Goal: Information Seeking & Learning: Learn about a topic

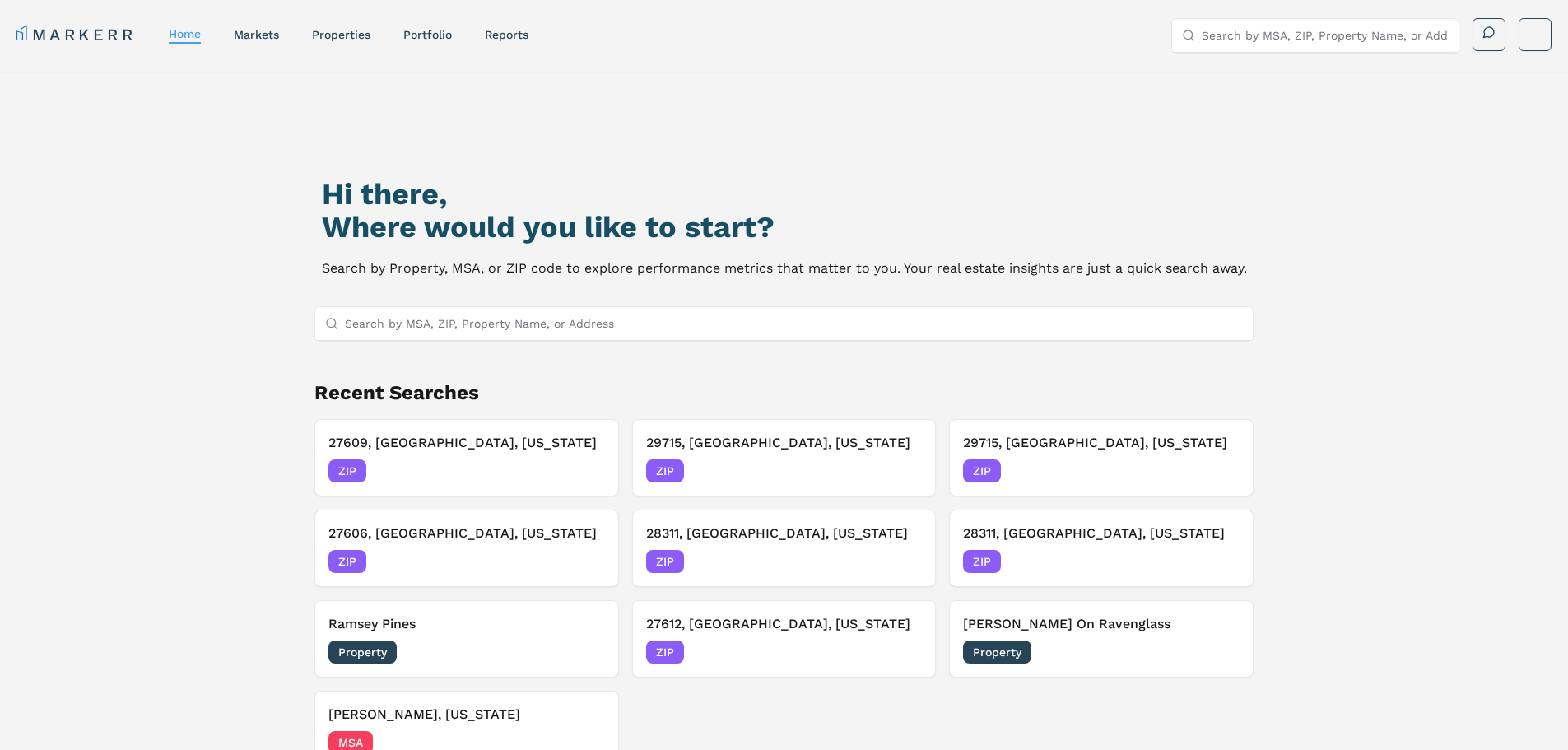
click at [1302, 20] on input "Search by MSA, ZIP, Property Name, or Address" at bounding box center [1326, 36] width 247 height 33
type input "27612"
click at [1336, 71] on div "27612, [GEOGRAPHIC_DATA], [US_STATE]" at bounding box center [1298, 75] width 226 height 33
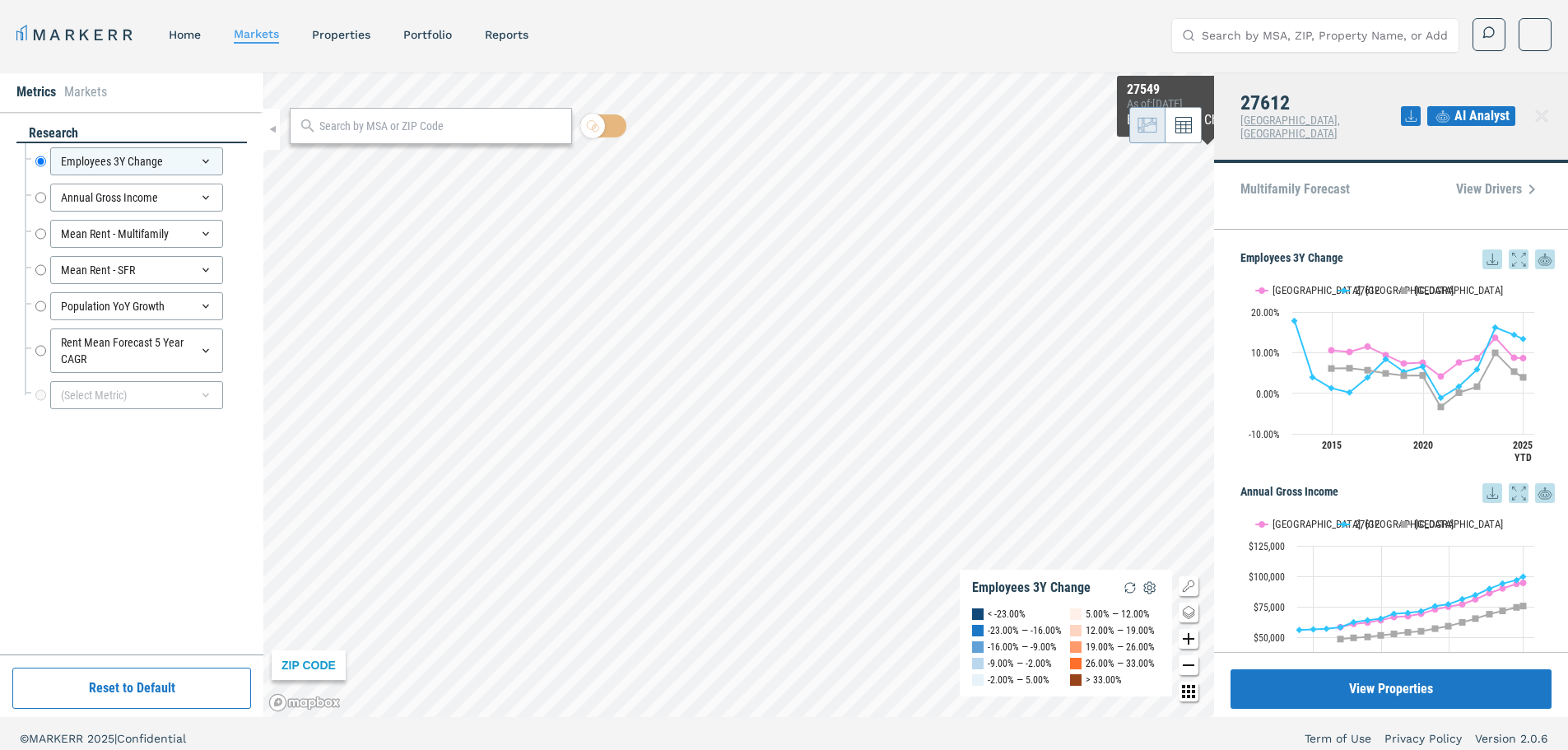
click at [1294, 40] on input "Search by MSA, ZIP, Property Name, or Address" at bounding box center [1326, 36] width 247 height 33
click at [1293, 42] on input "27609" at bounding box center [1326, 36] width 247 height 33
type input "27609"
click at [1330, 79] on div "27609, [GEOGRAPHIC_DATA], [US_STATE] ZIP" at bounding box center [1315, 75] width 287 height 43
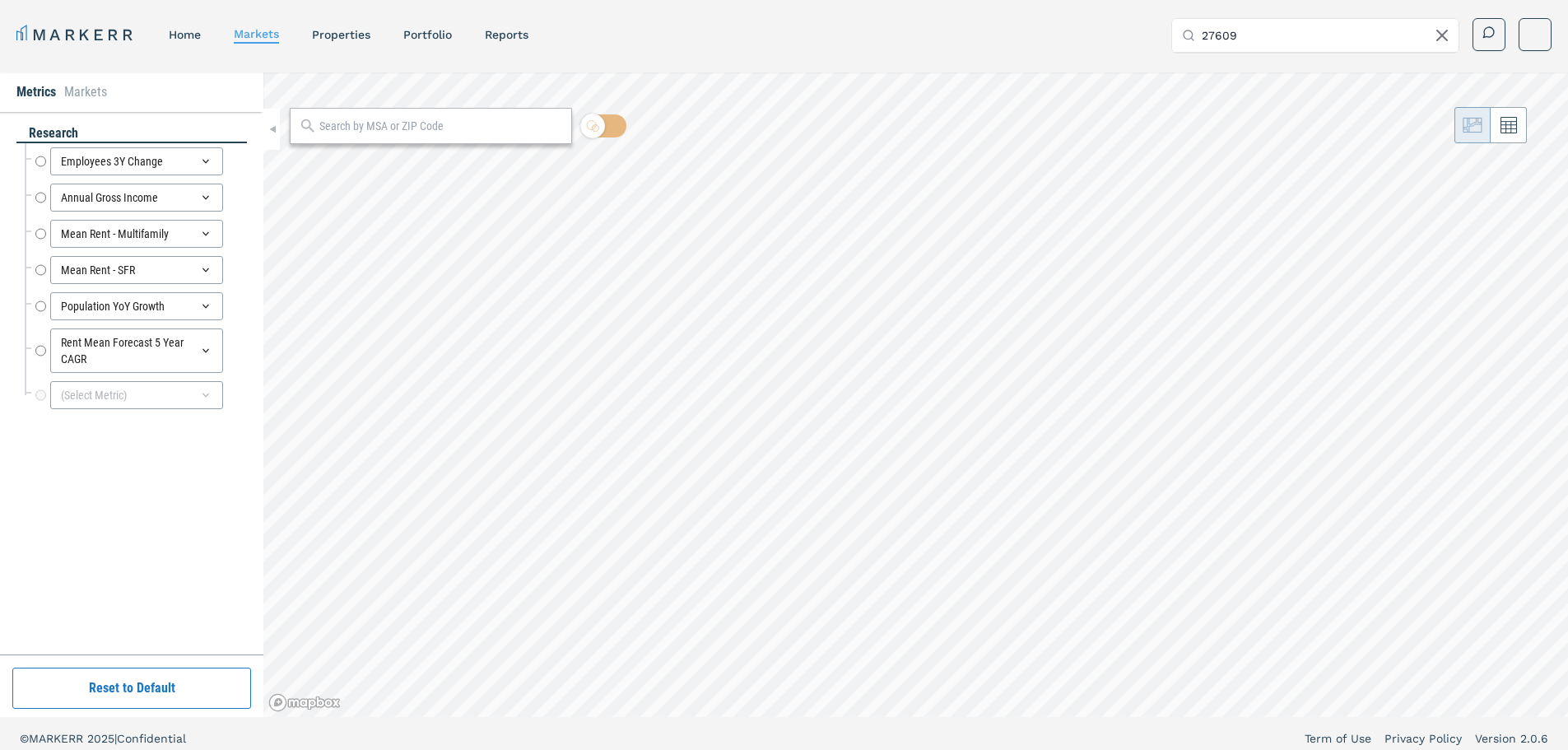
radio input "true"
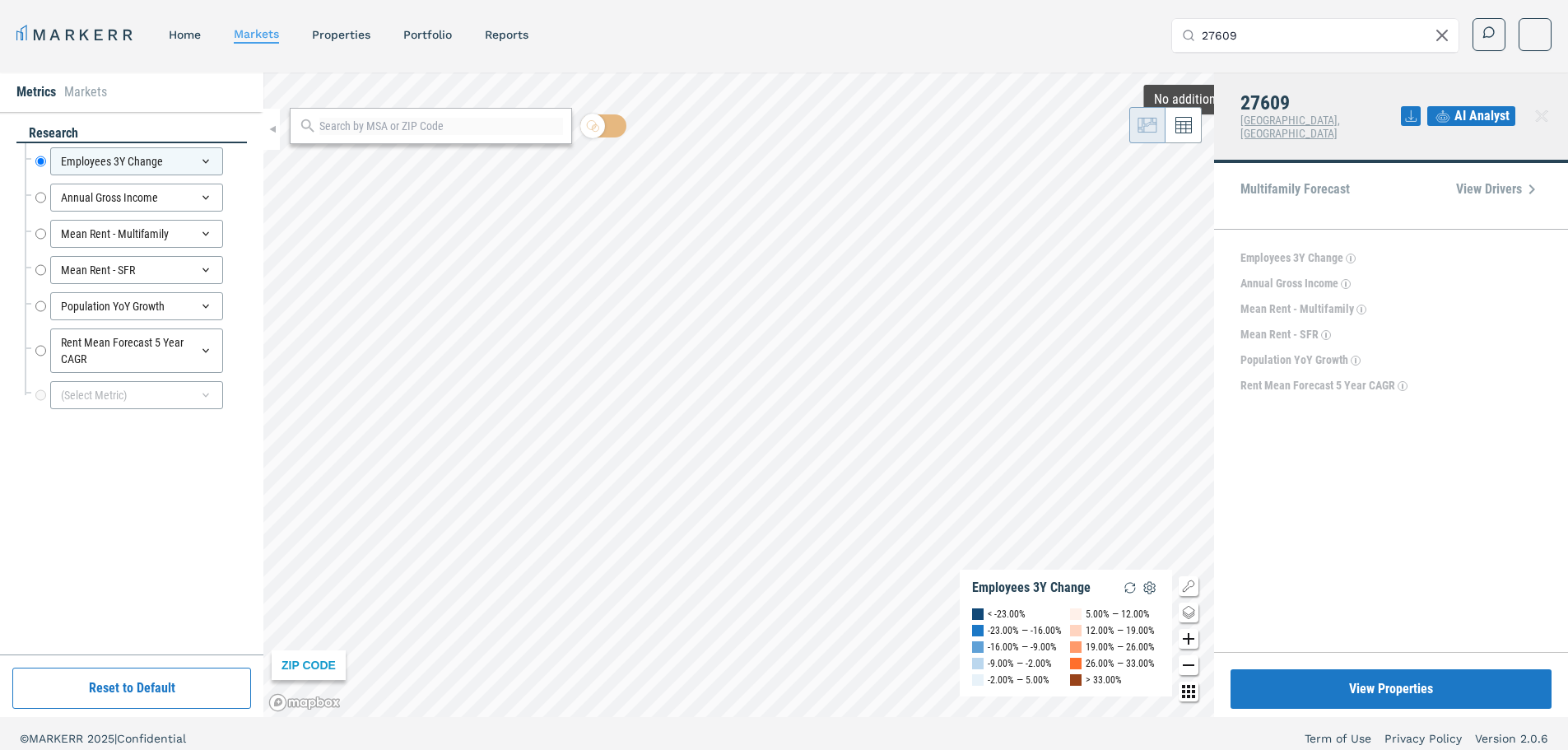
click at [1465, 136] on div "27609 [GEOGRAPHIC_DATA], [GEOGRAPHIC_DATA] AI Analyst" at bounding box center [1392, 117] width 354 height 90
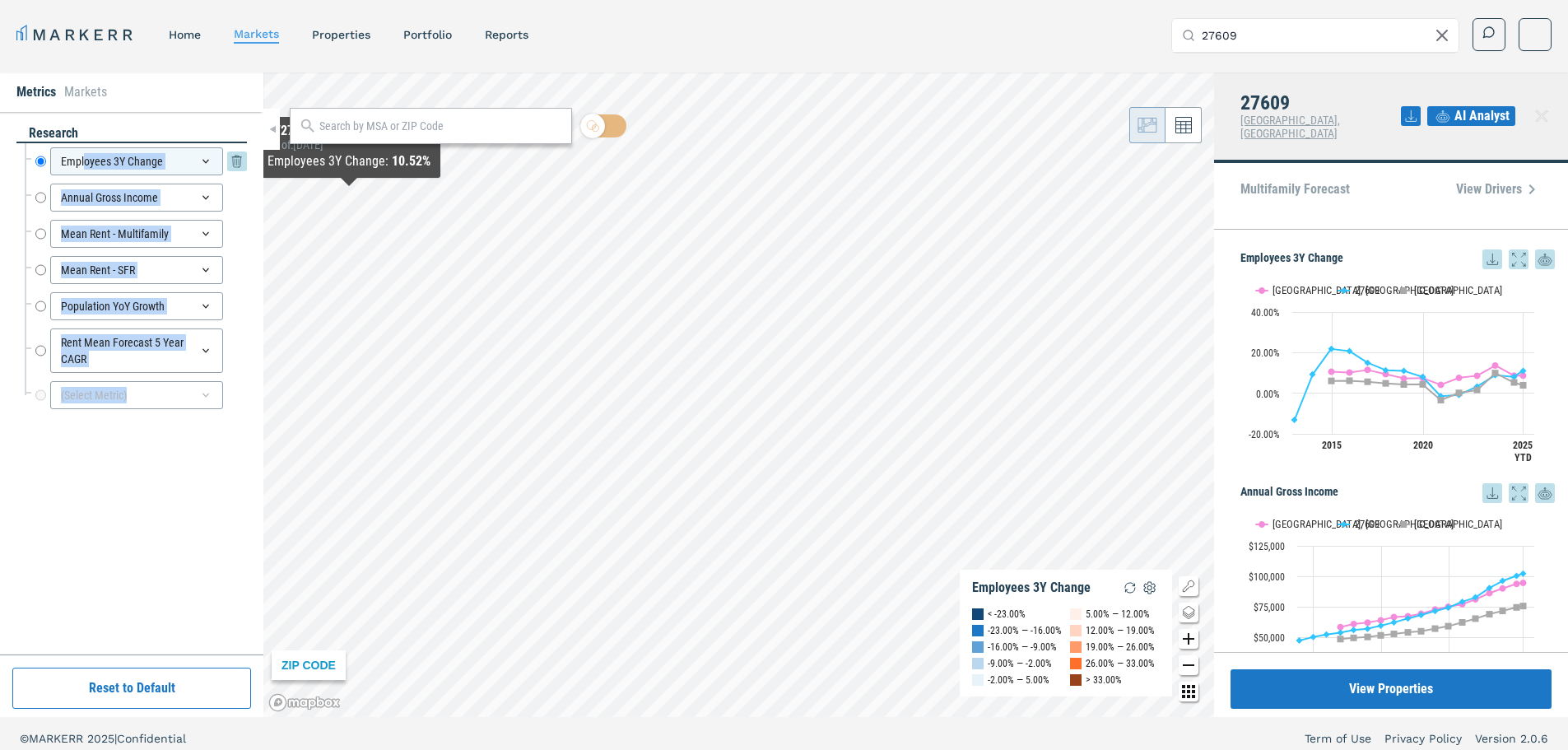
drag, startPoint x: 89, startPoint y: 435, endPoint x: 83, endPoint y: 148, distance: 287.1
click at [83, 148] on div "research Employees 3Y Change Employees 3Y Change Annual Gross Income Annual Gro…" at bounding box center [131, 383] width 230 height 518
click at [132, 692] on button "Reset to Default" at bounding box center [131, 688] width 239 height 41
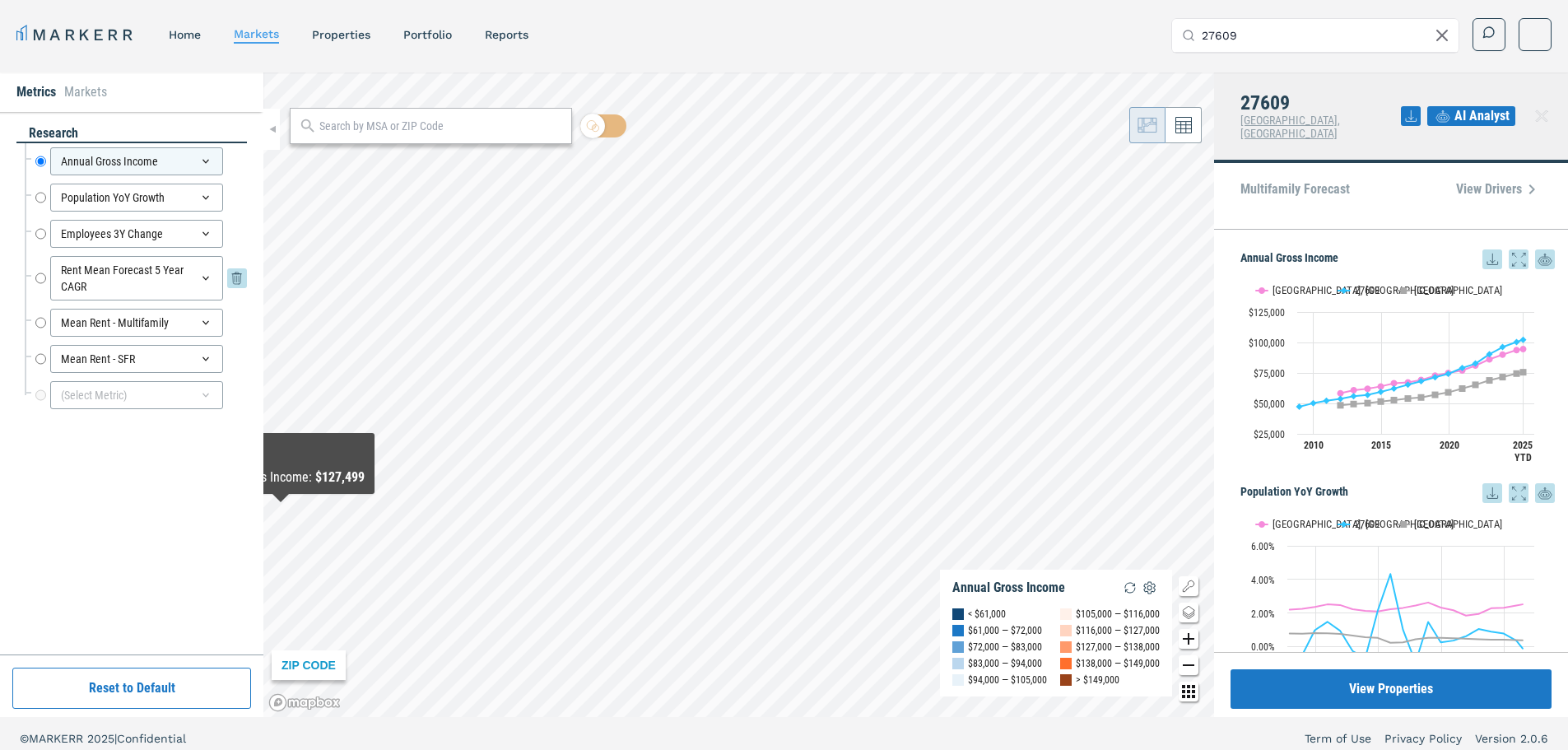
click at [39, 282] on input "Rent Mean Forecast 5 Year CAGR" at bounding box center [41, 278] width 10 height 44
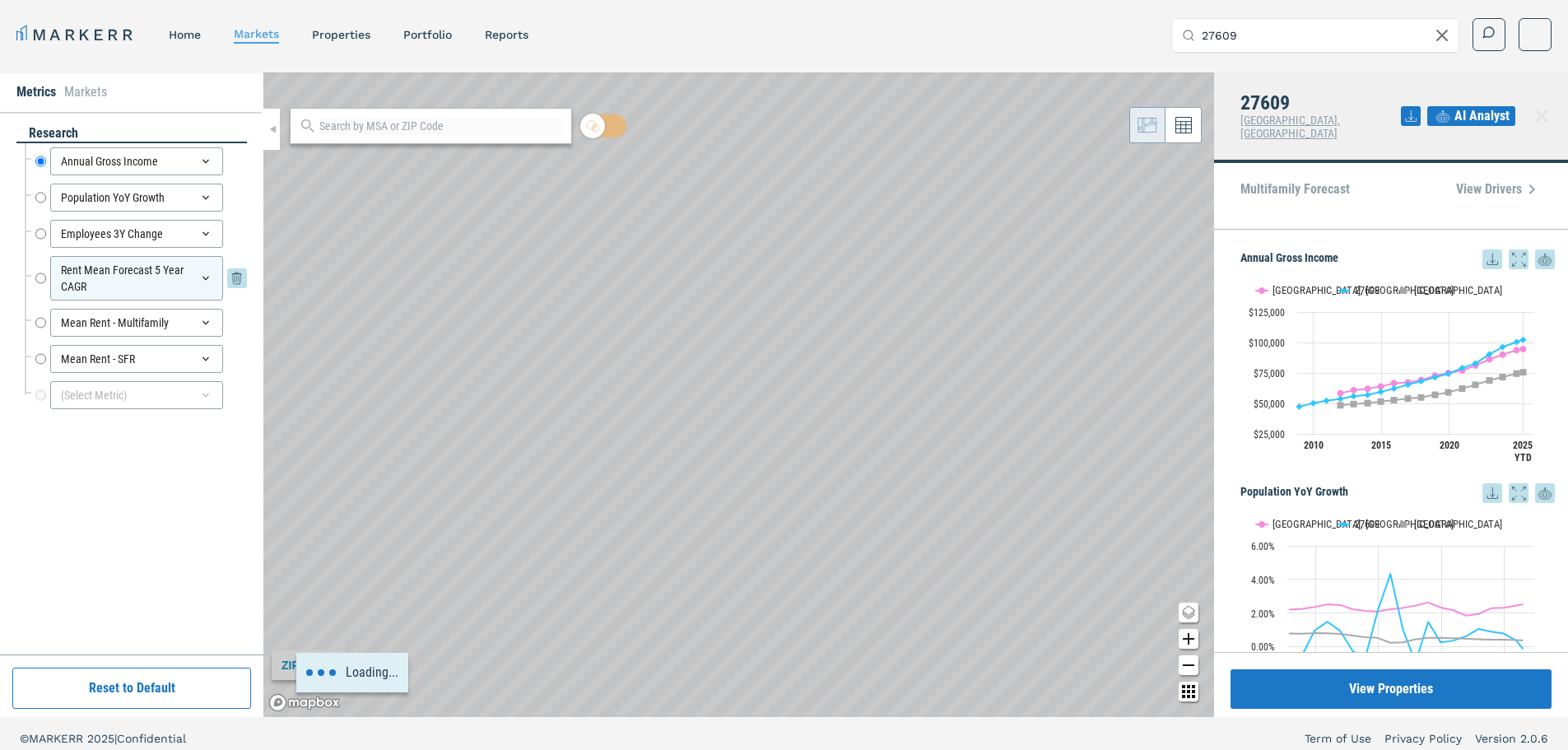
radio input "false"
radio input "true"
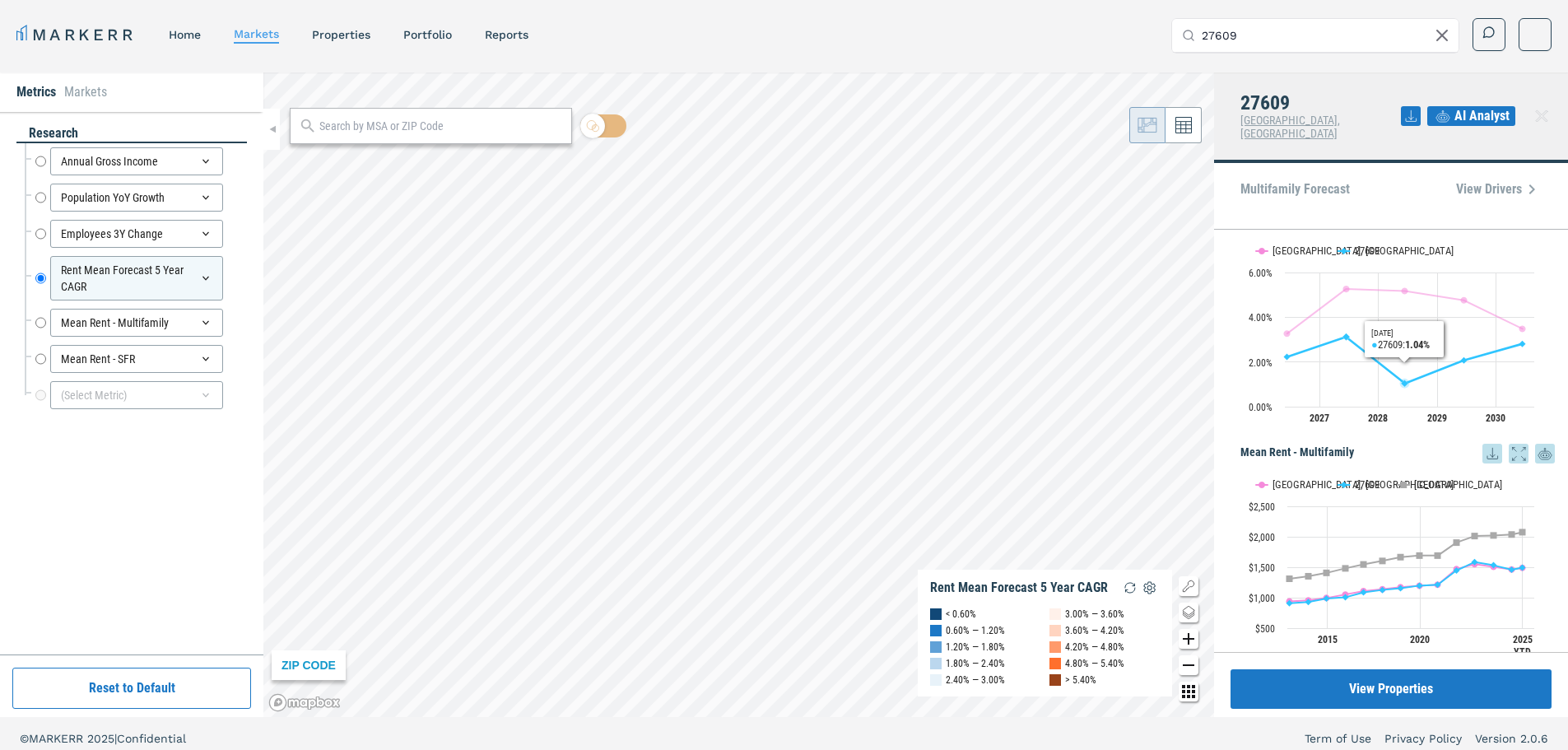
scroll to position [659, 0]
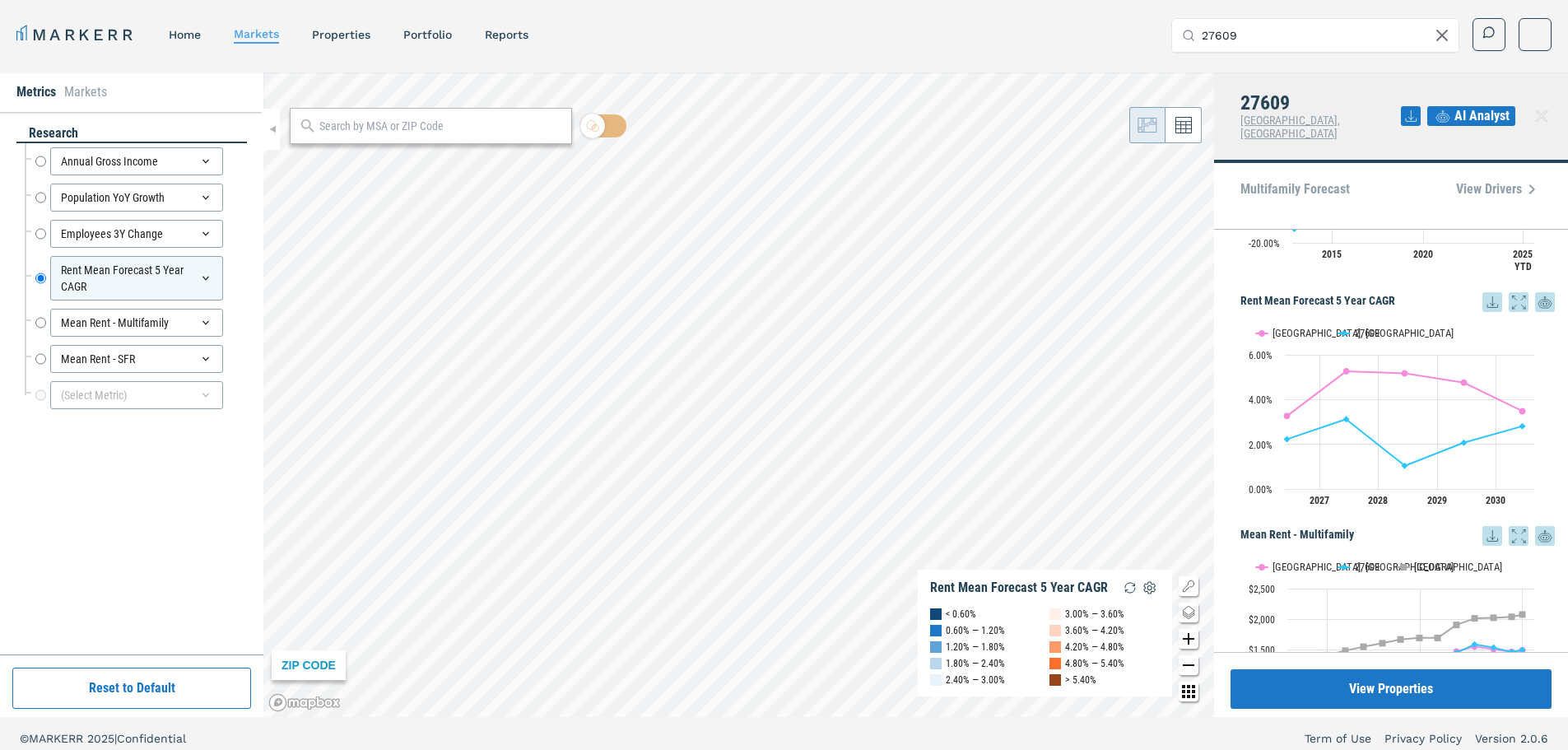
click at [1536, 290] on icon at bounding box center [1545, 302] width 20 height 30
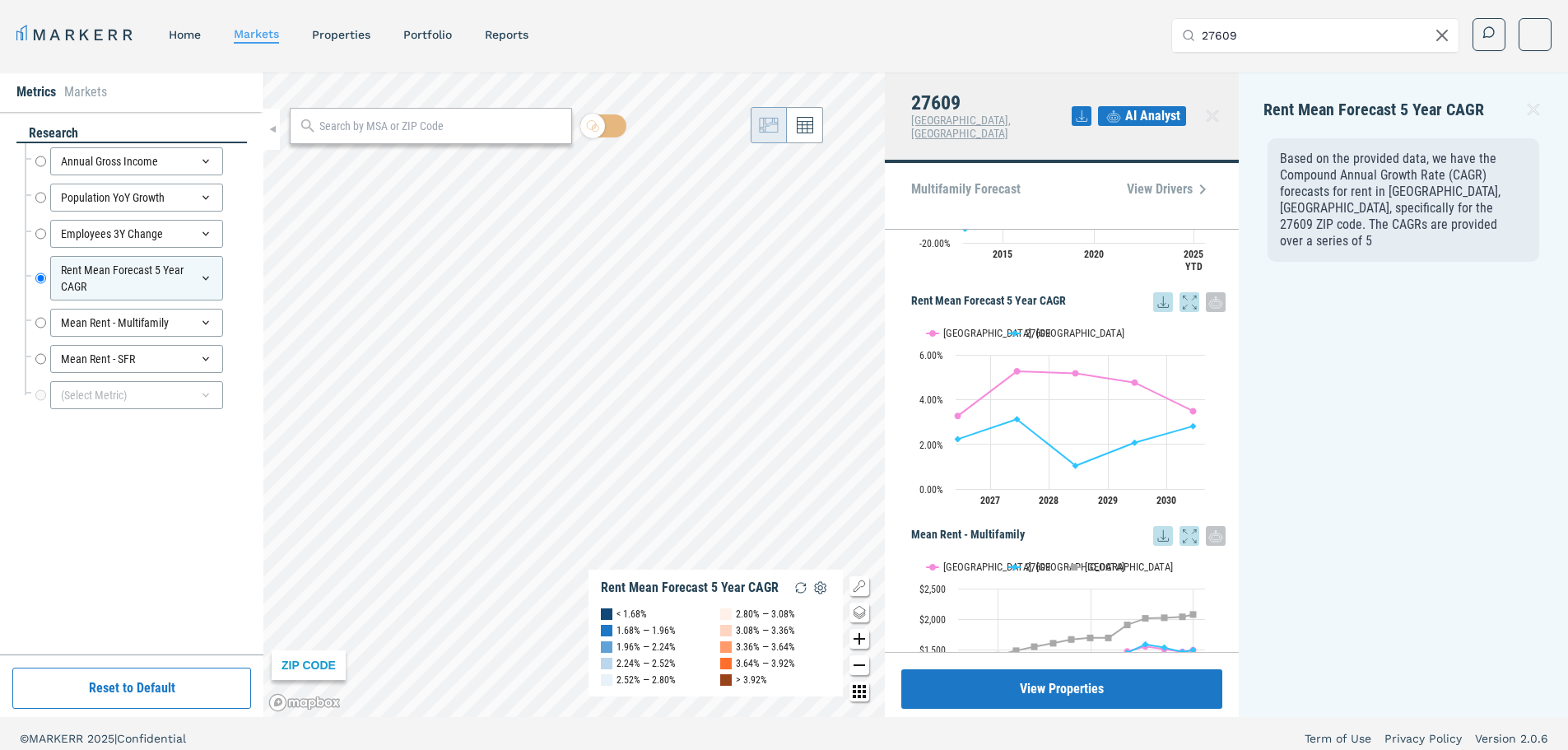
click at [1525, 103] on icon at bounding box center [1533, 110] width 20 height 20
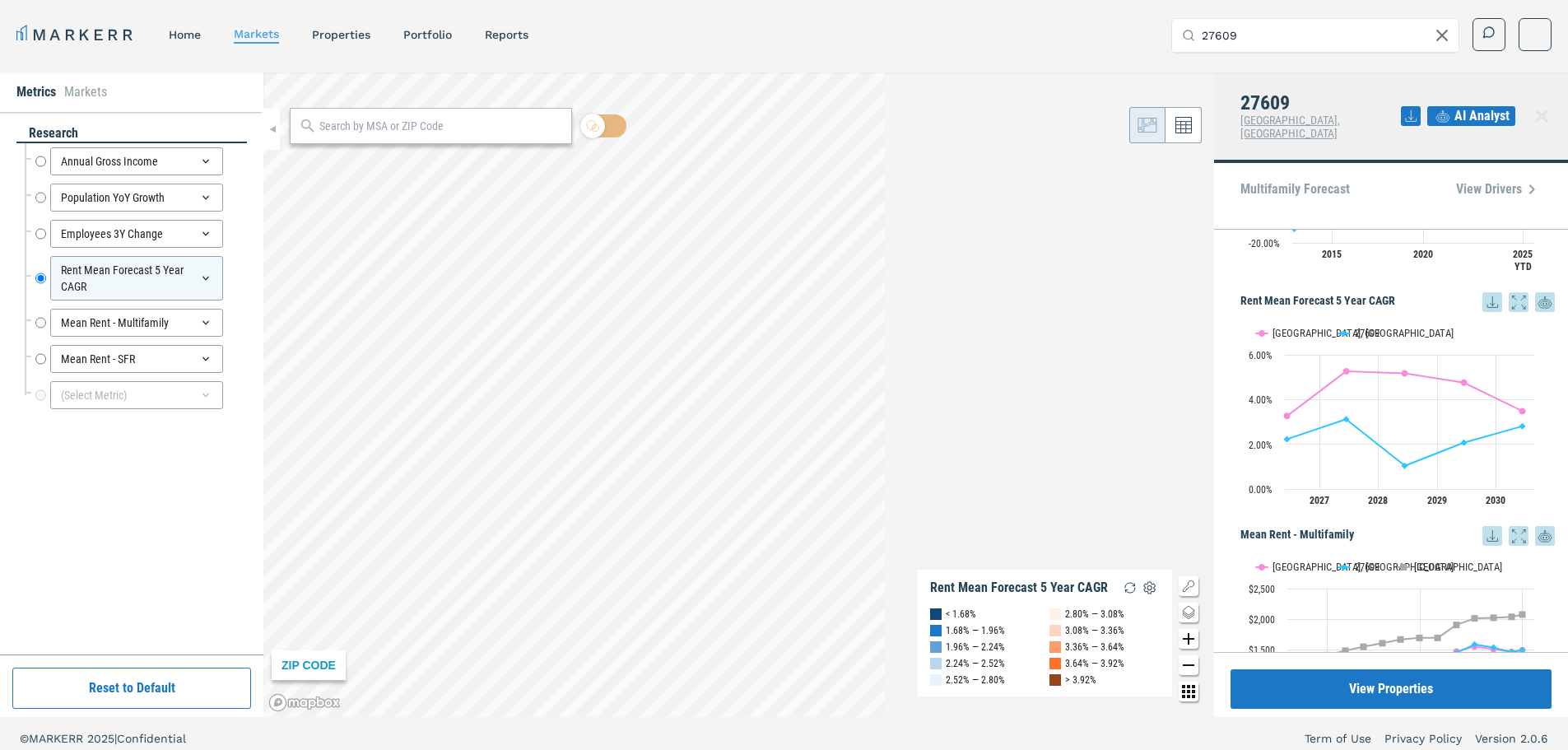
click at [1536, 112] on icon at bounding box center [1542, 116] width 20 height 20
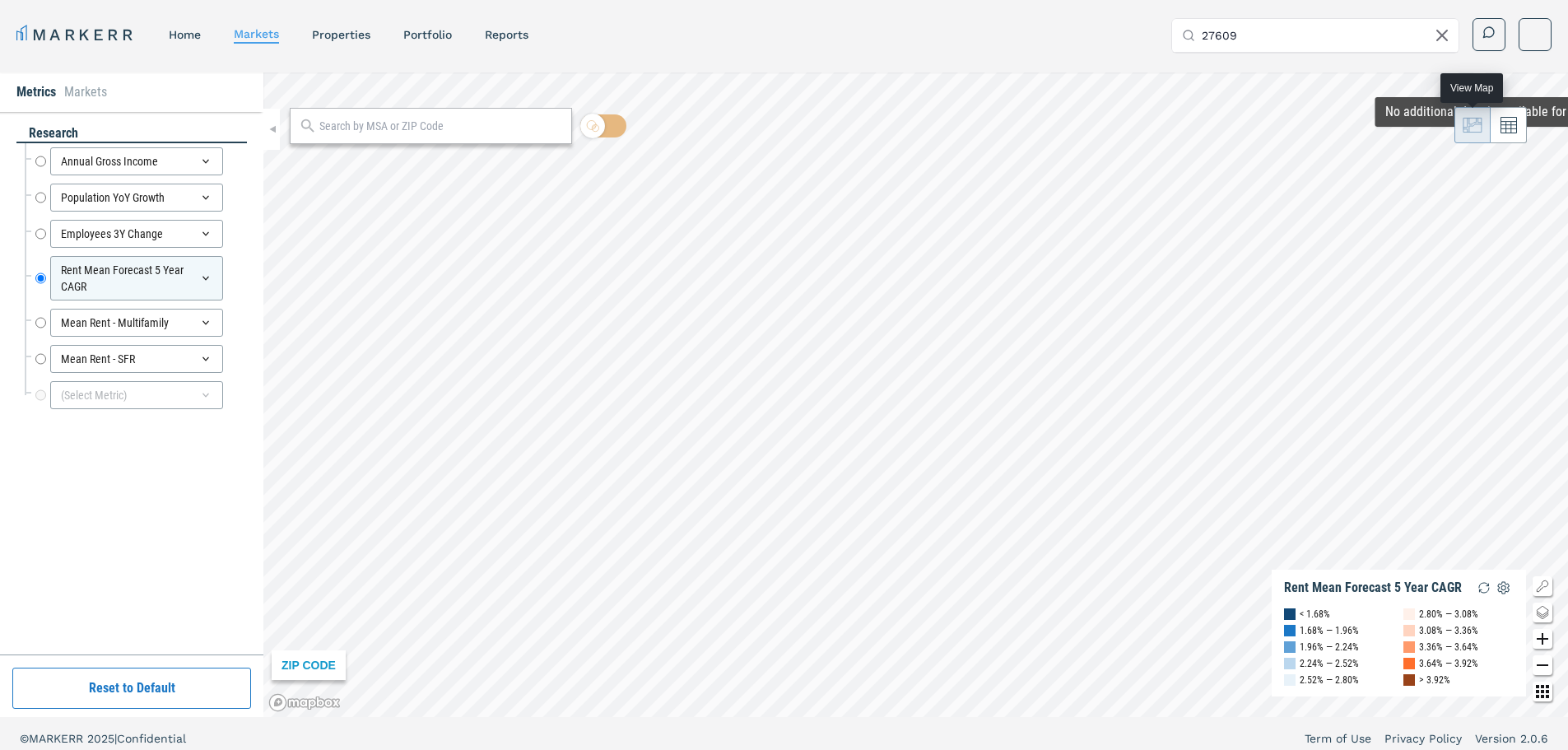
click at [1478, 131] on icon at bounding box center [1472, 125] width 20 height 20
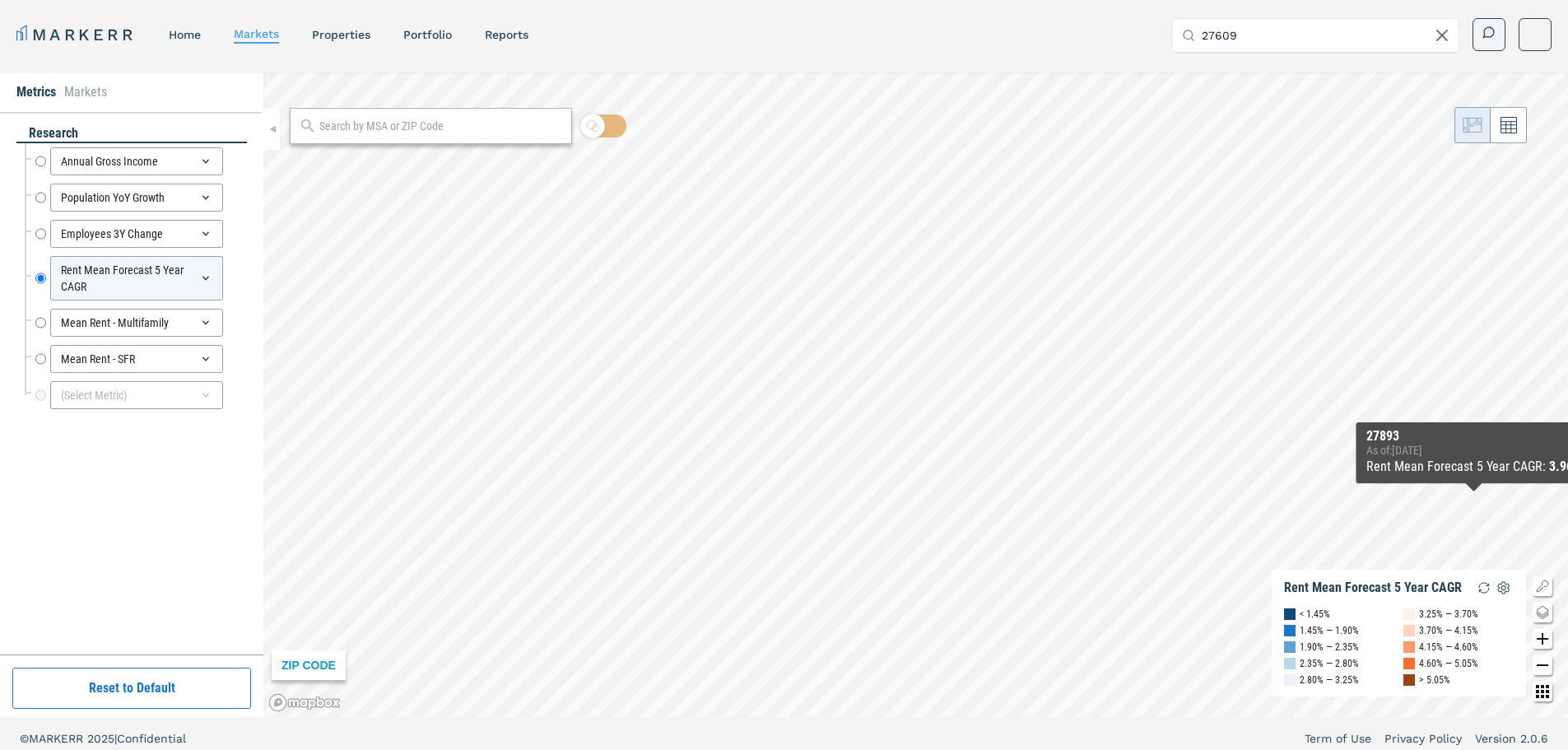
click at [1544, 588] on icon "Show/Hide Legend Map Button" at bounding box center [1543, 586] width 20 height 20
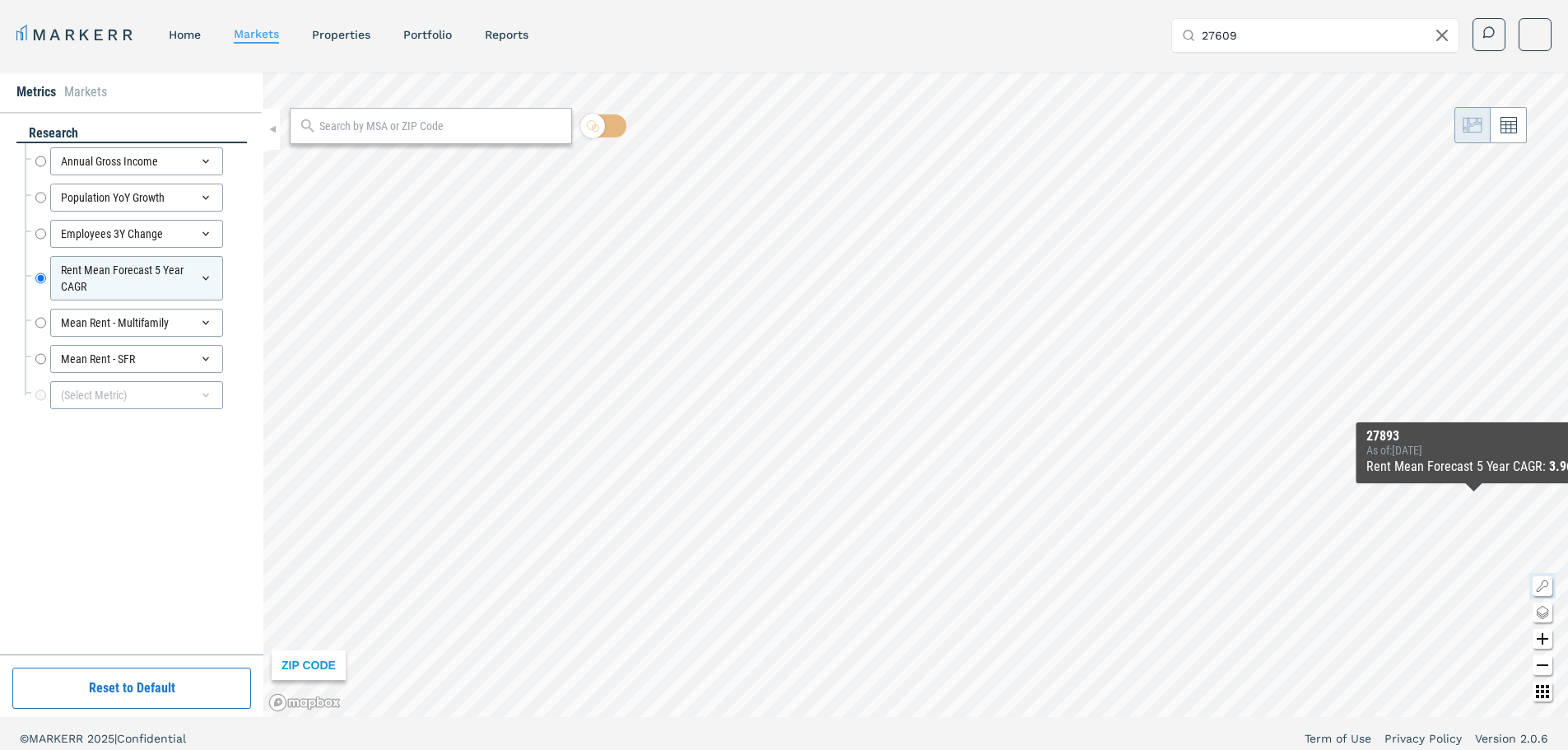
click at [1544, 587] on icon "Show/Hide Legend Map Button" at bounding box center [1542, 586] width 10 height 10
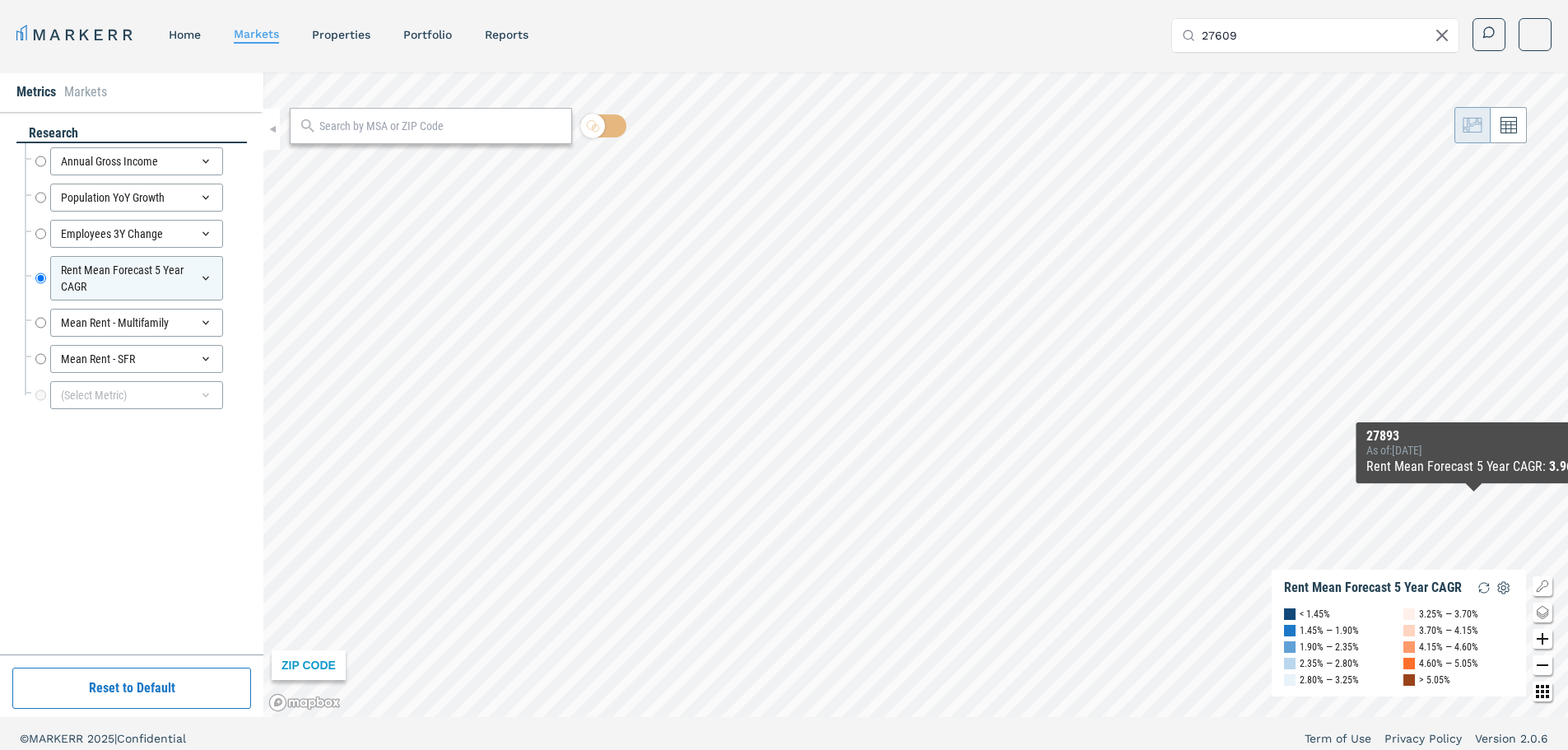
click at [1538, 589] on icon "Show/Hide Legend Map Button" at bounding box center [1542, 586] width 10 height 10
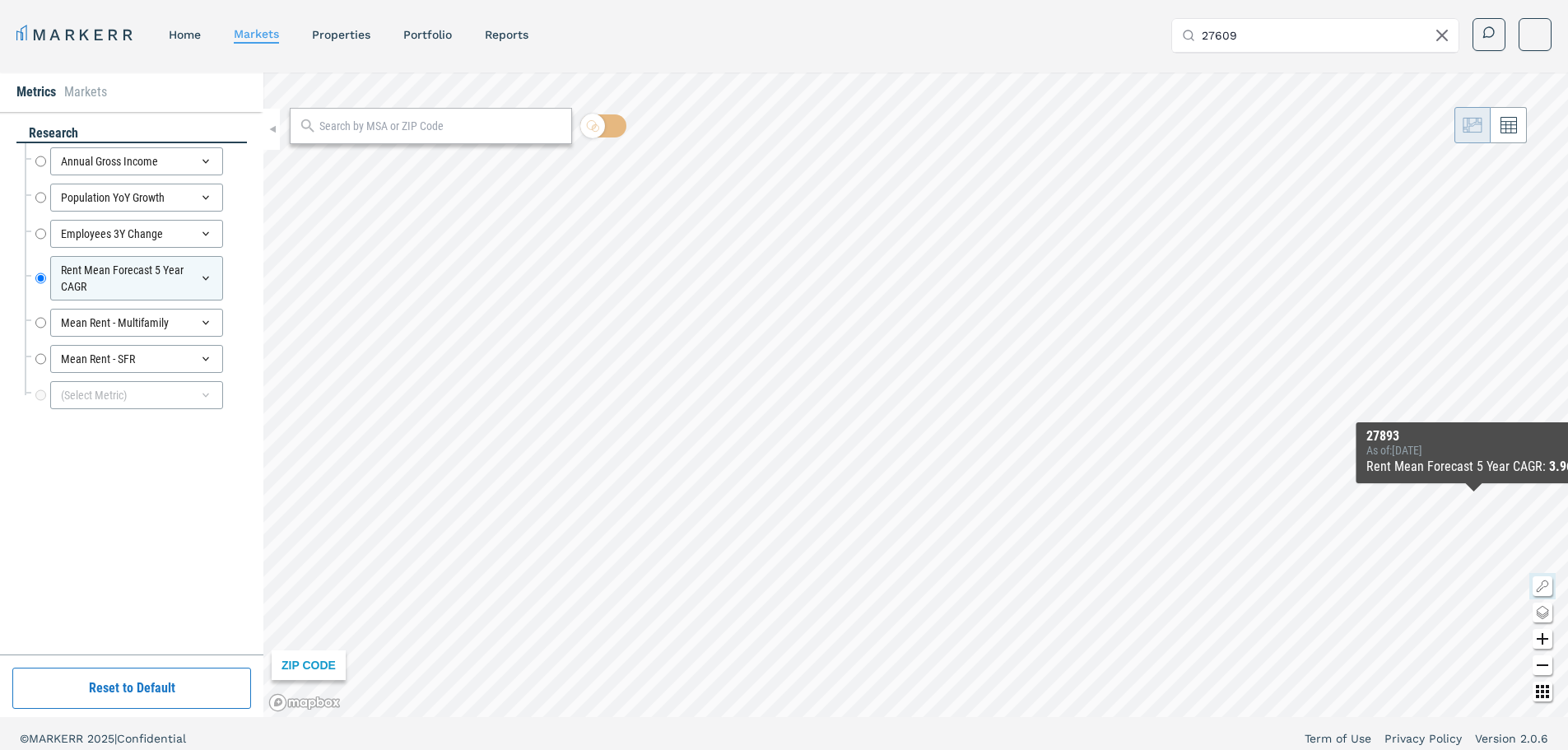
click at [1538, 589] on icon "Show/Hide Legend Map Button" at bounding box center [1542, 586] width 10 height 10
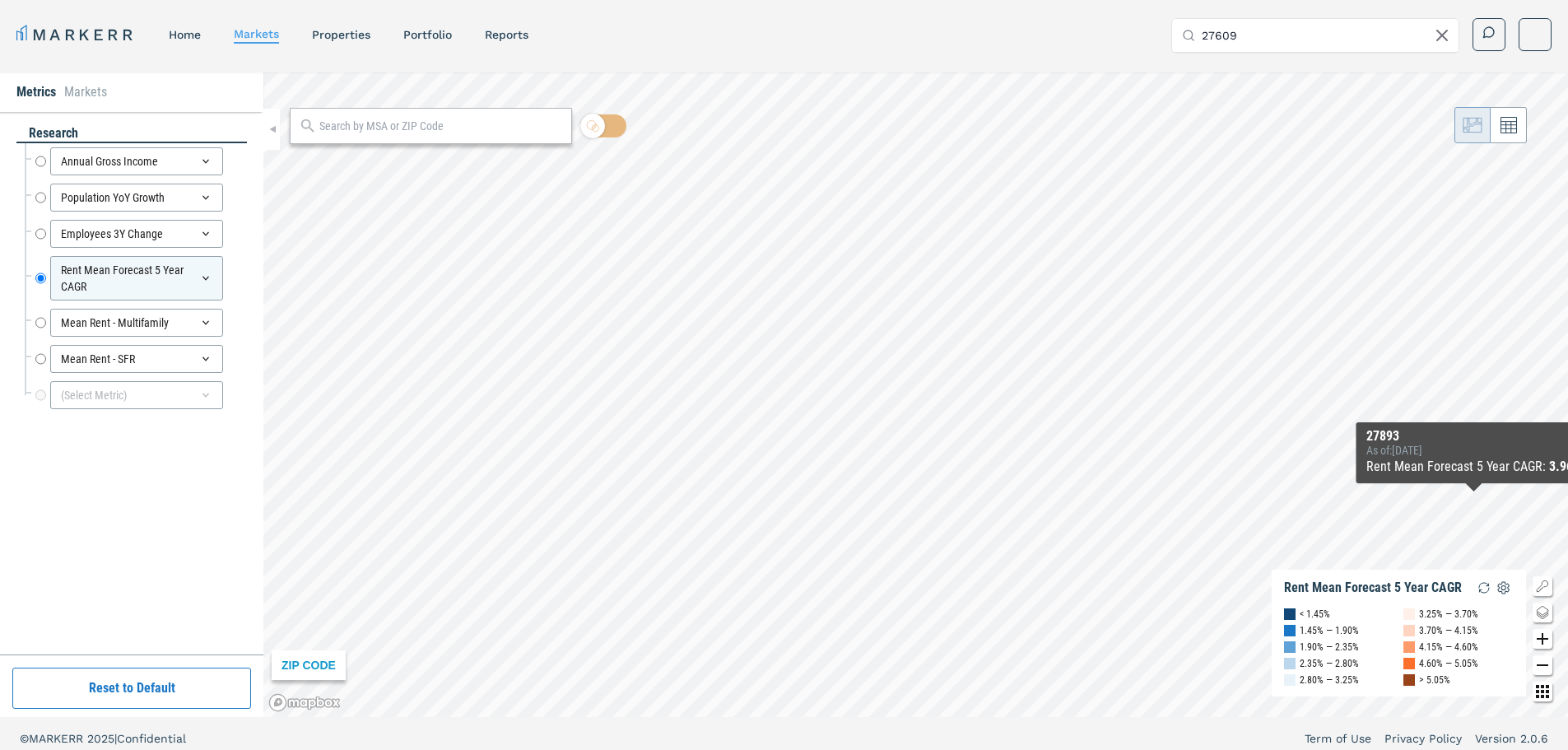
click at [1538, 613] on icon "Change style map button" at bounding box center [1543, 613] width 20 height 20
click at [1477, 600] on img at bounding box center [1479, 595] width 31 height 31
click at [1541, 642] on icon "Zoom in map button" at bounding box center [1543, 639] width 20 height 20
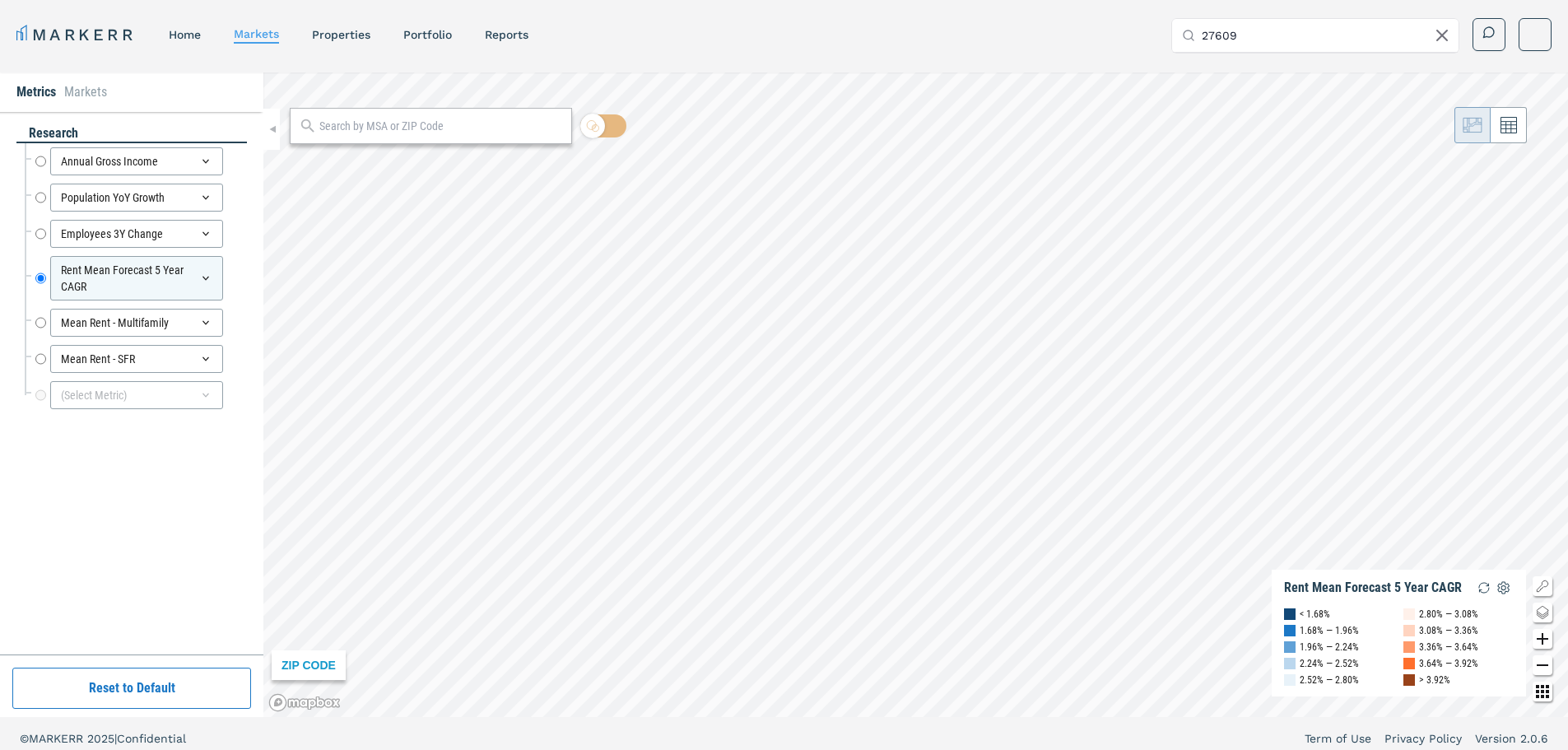
click at [1542, 660] on icon "Zoom out map button" at bounding box center [1543, 665] width 20 height 20
click at [1542, 694] on icon "Other options map button" at bounding box center [1543, 692] width 20 height 20
click at [1517, 134] on button at bounding box center [1509, 125] width 36 height 37
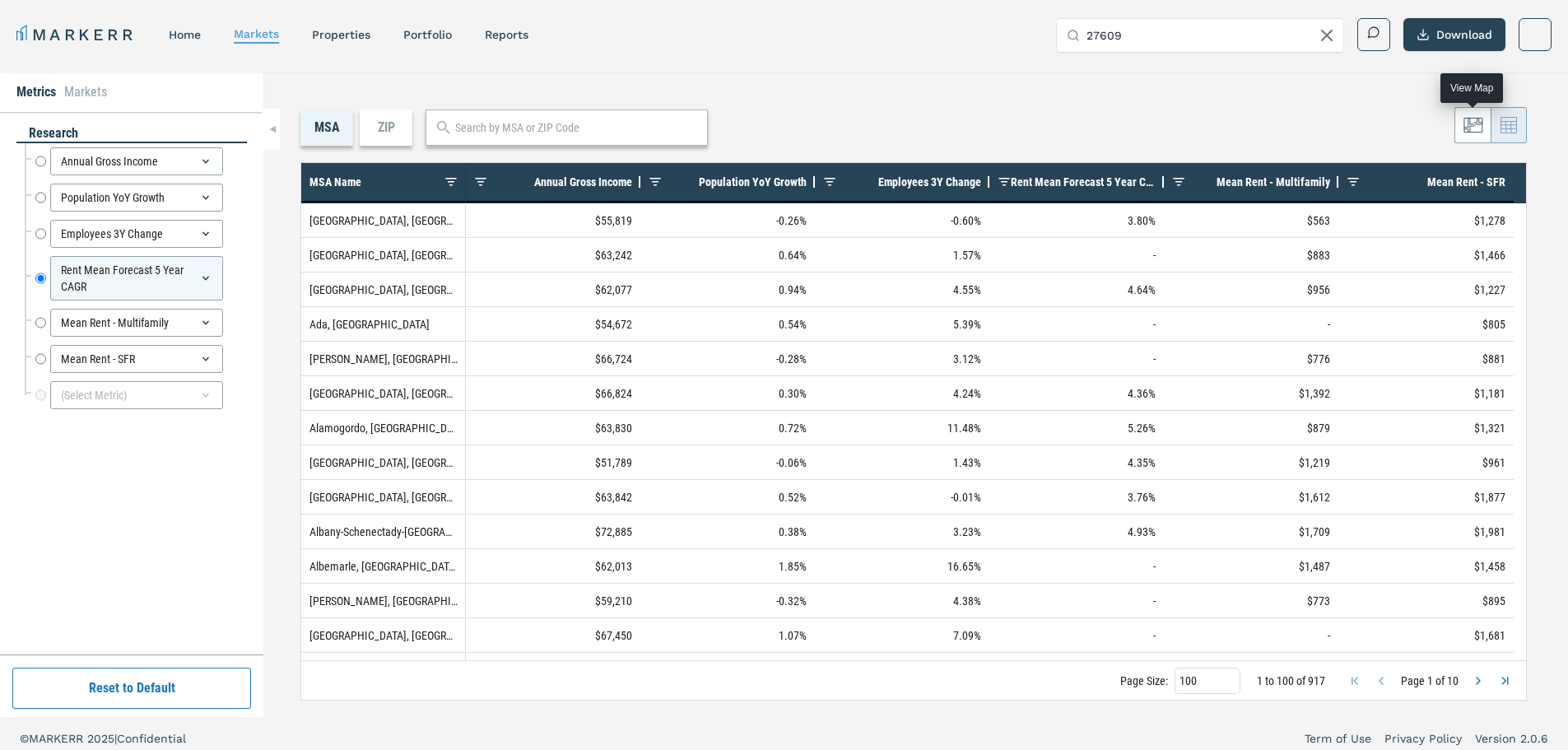
click at [1474, 136] on button at bounding box center [1473, 125] width 36 height 37
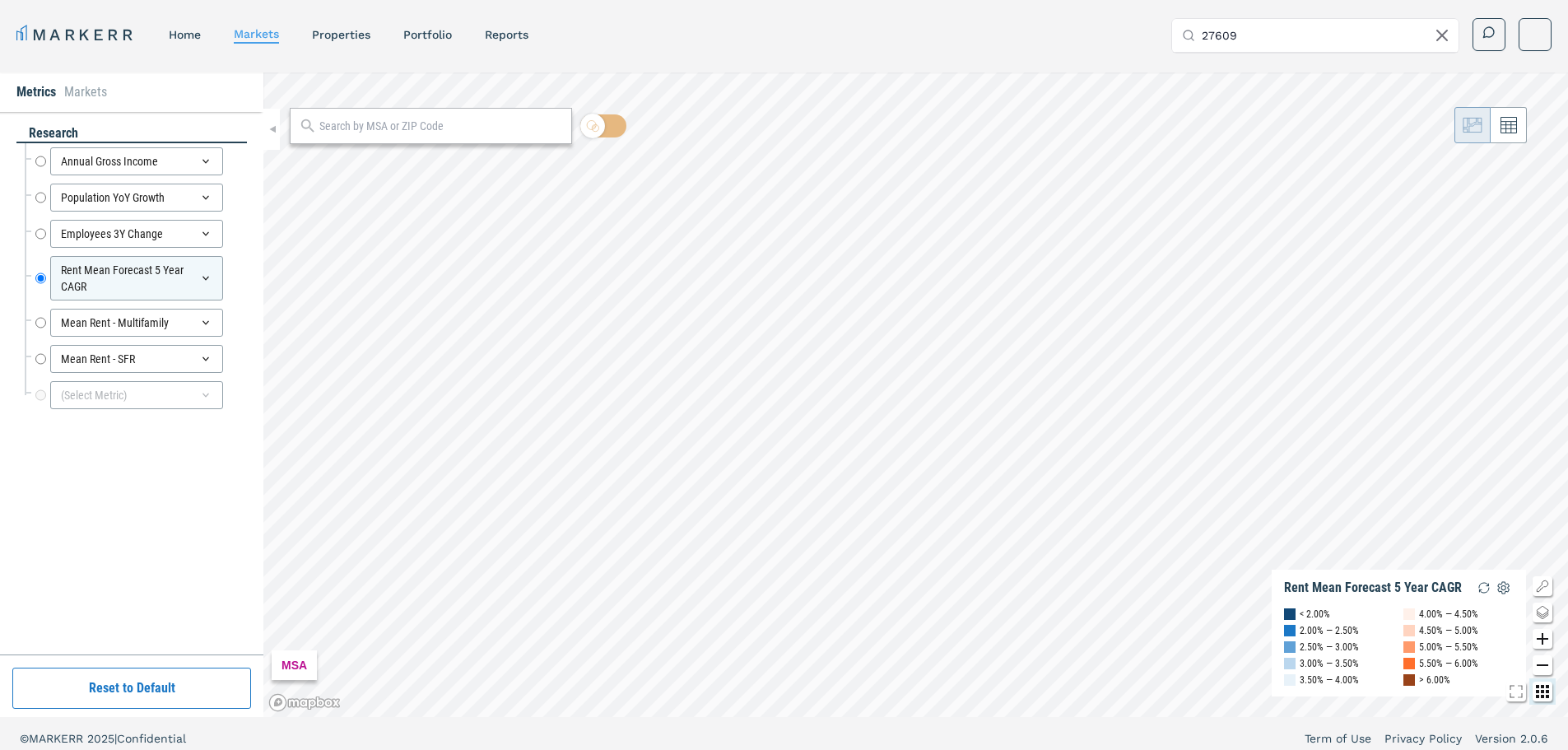
click at [304, 667] on div "MSA" at bounding box center [294, 666] width 45 height 30
click at [1280, 38] on input "27609" at bounding box center [1326, 36] width 247 height 33
